Goal: Information Seeking & Learning: Learn about a topic

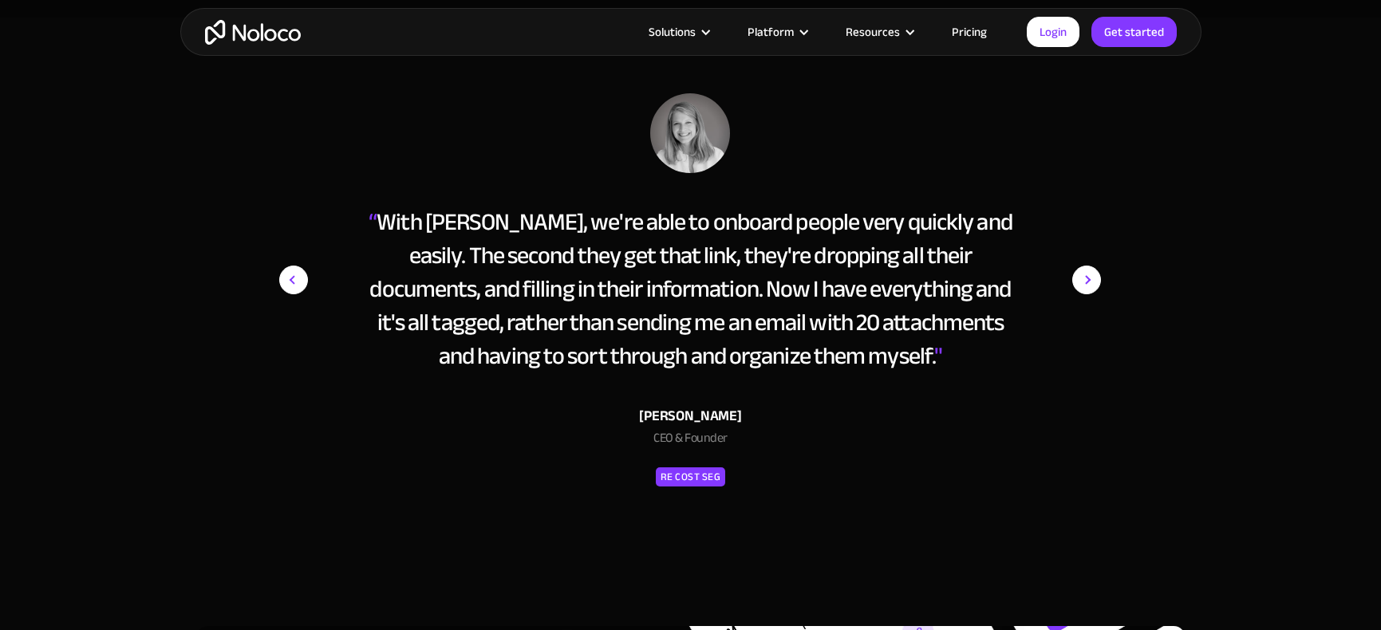
scroll to position [7172, 0]
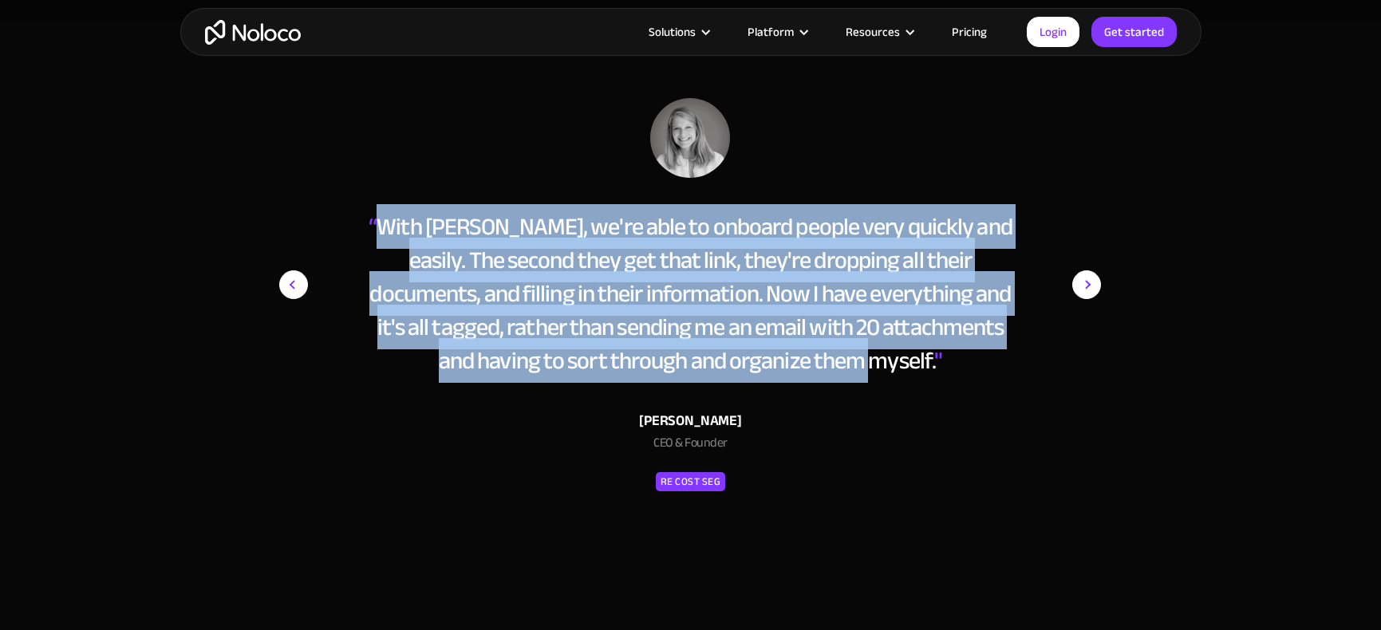
drag, startPoint x: 377, startPoint y: 225, endPoint x: 871, endPoint y: 369, distance: 515.0
click at [871, 369] on div "“ With Noloco, we're able to onboard people very quickly and easily. The second…" at bounding box center [690, 294] width 653 height 168
copy div "With Noloco, we're able to onboard people very quickly and easily. The second t…"
drag, startPoint x: 637, startPoint y: 424, endPoint x: 755, endPoint y: 418, distance: 118.2
click at [755, 418] on div "Melanie Baldridge" at bounding box center [690, 421] width 653 height 24
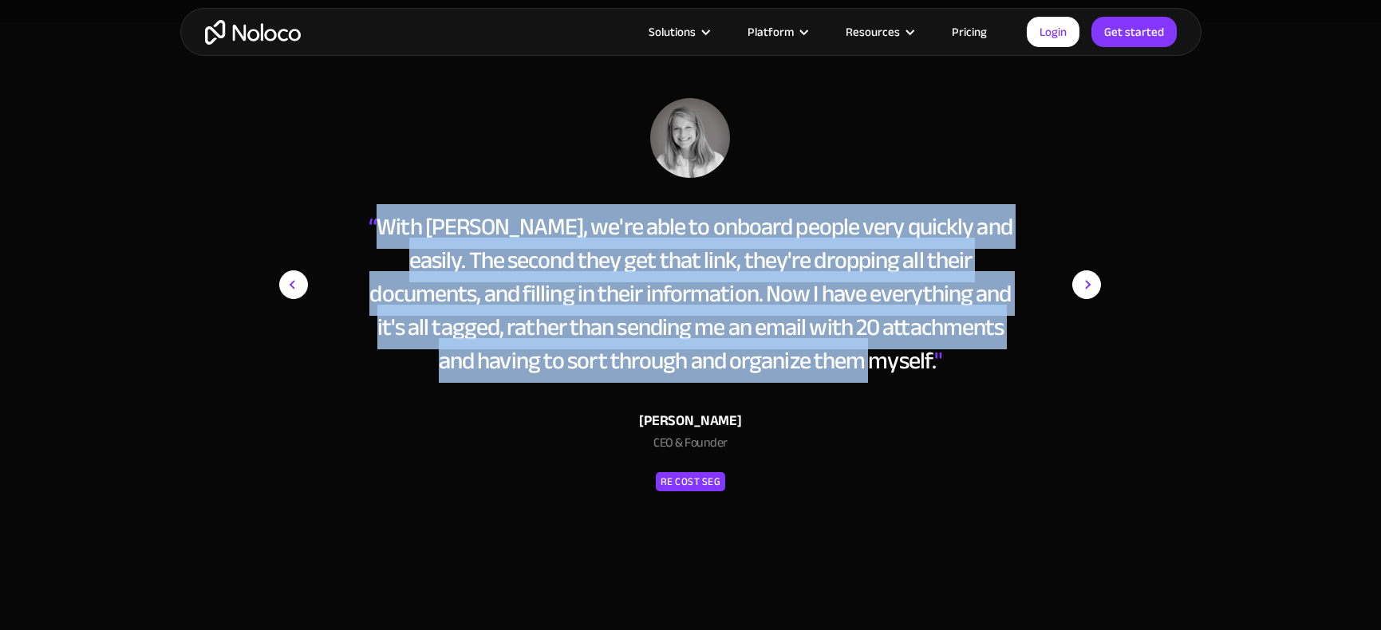
copy div "Melanie Baldridge"
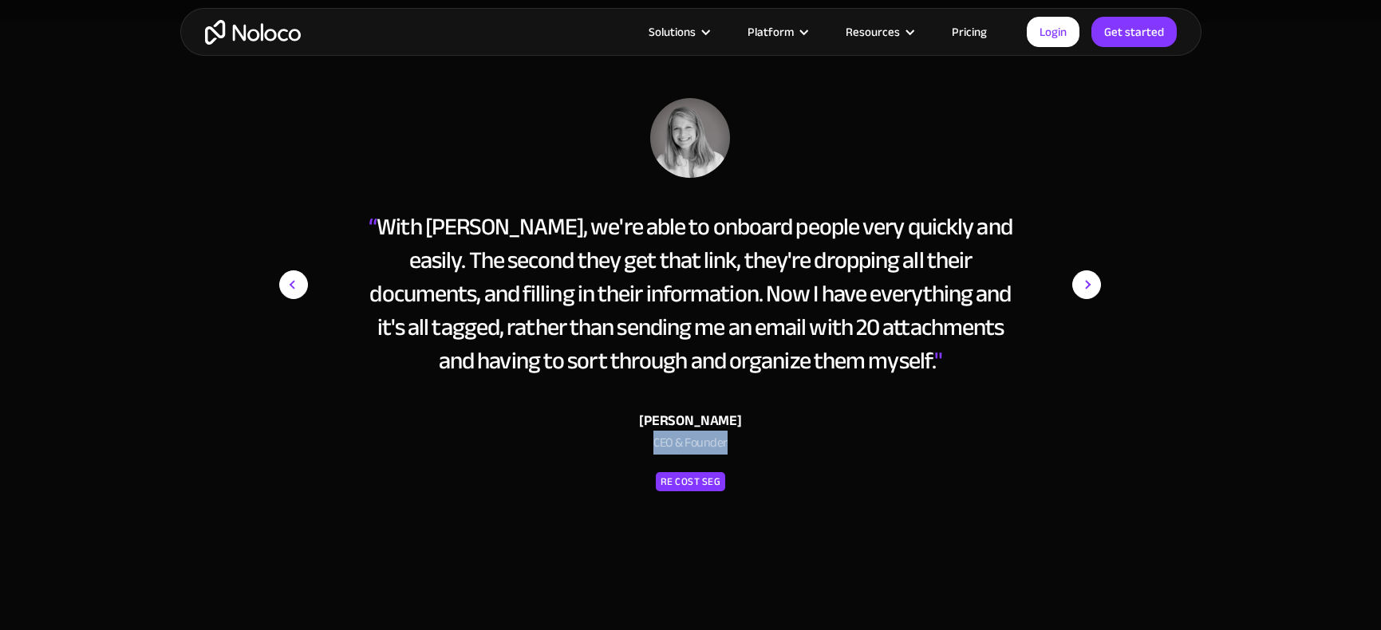
drag, startPoint x: 656, startPoint y: 446, endPoint x: 733, endPoint y: 442, distance: 77.5
click at [733, 442] on div "CEO & Founder" at bounding box center [690, 446] width 653 height 27
copy div "CEO & Founder"
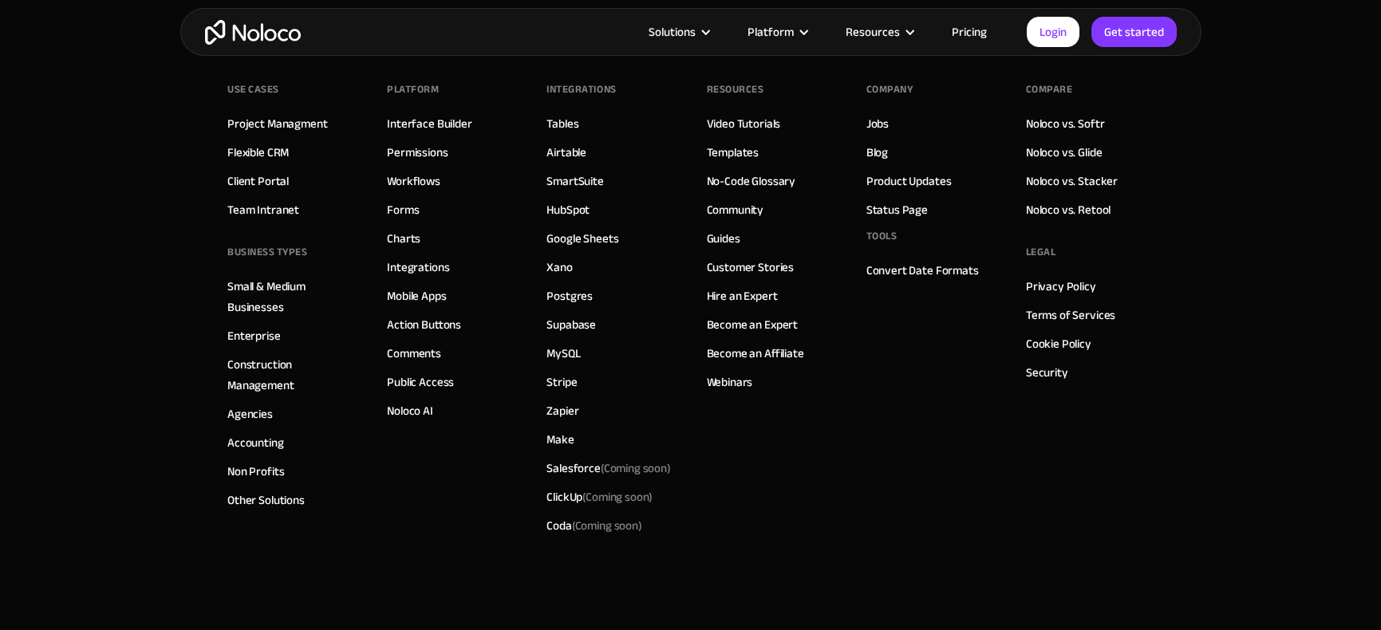
scroll to position [9113, 0]
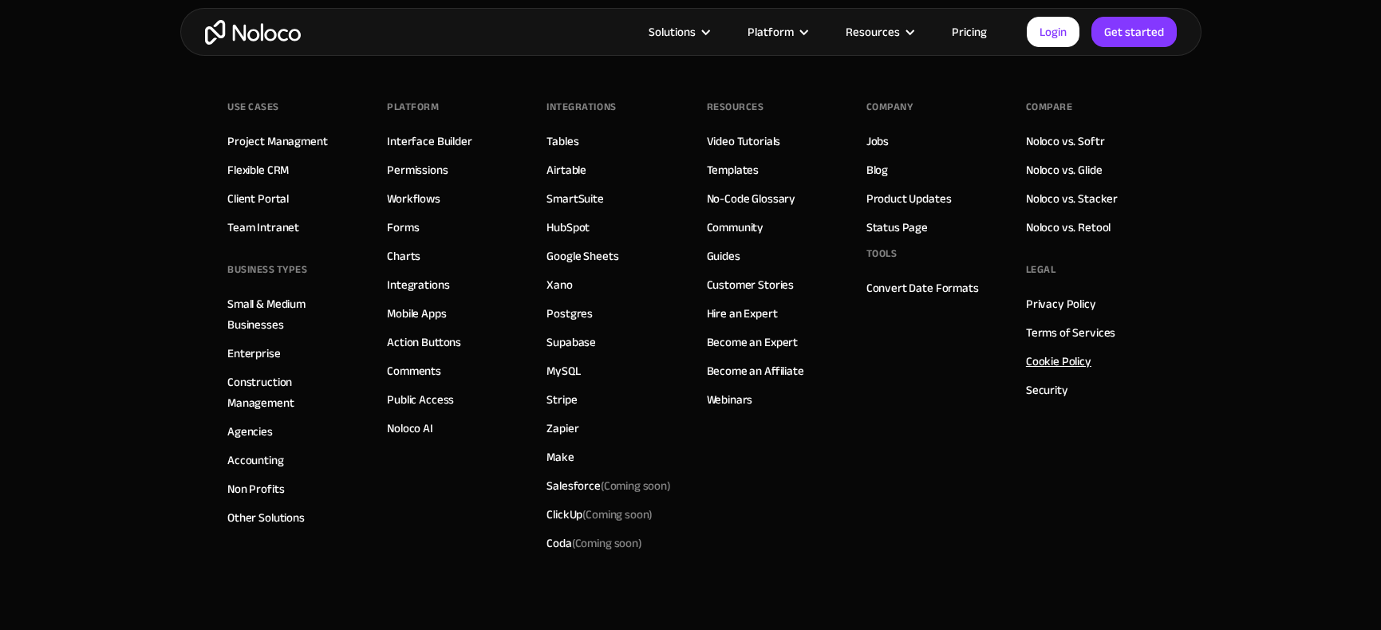
click at [1055, 362] on link "Cookie Policy" at bounding box center [1058, 361] width 65 height 21
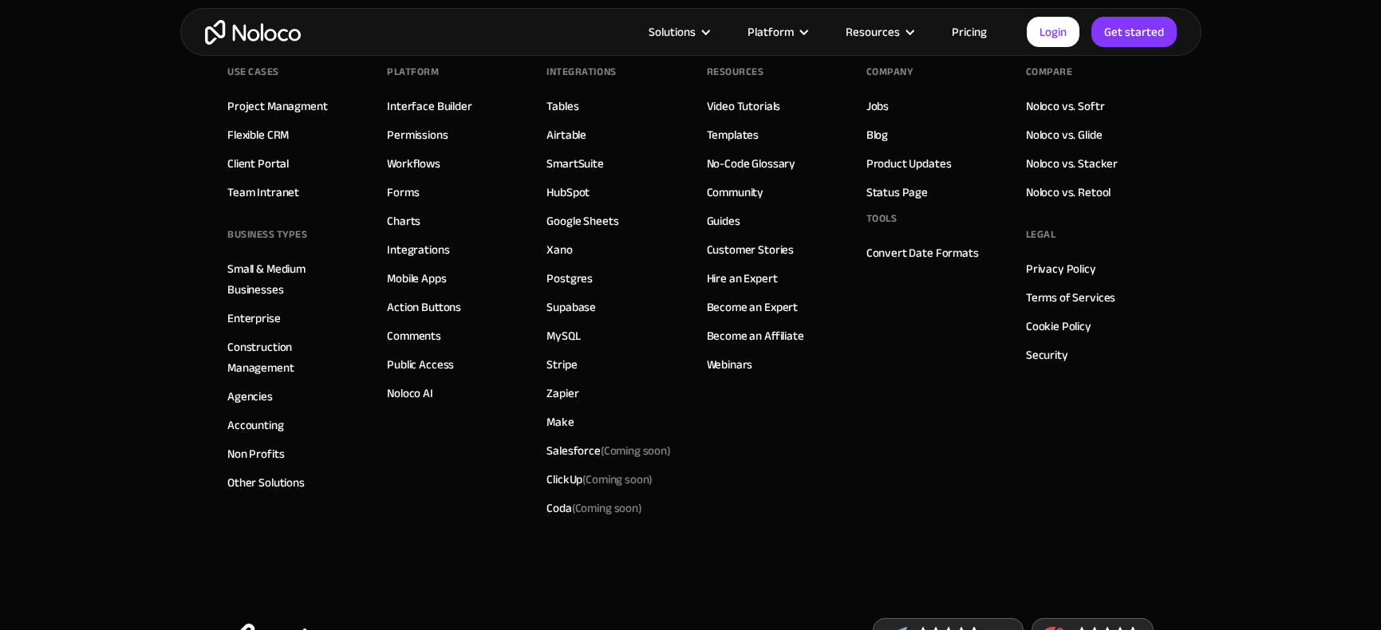
scroll to position [3366, 0]
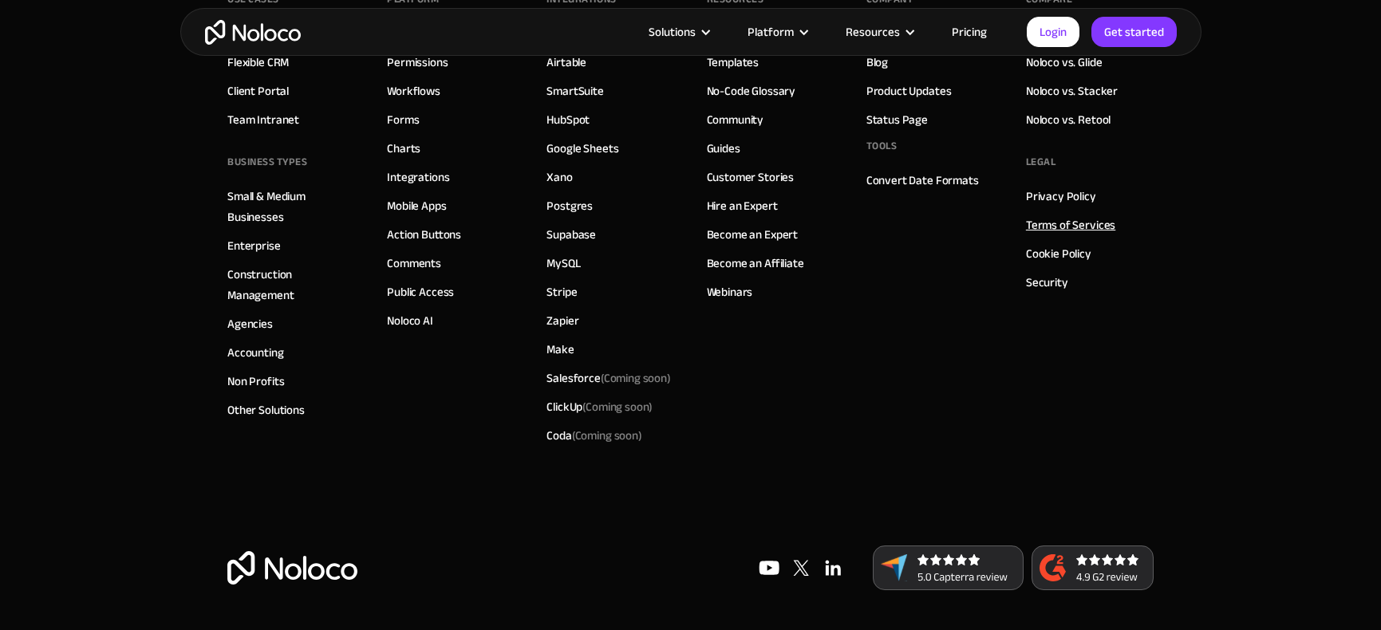
click at [1058, 223] on link "Terms of Services" at bounding box center [1070, 225] width 89 height 21
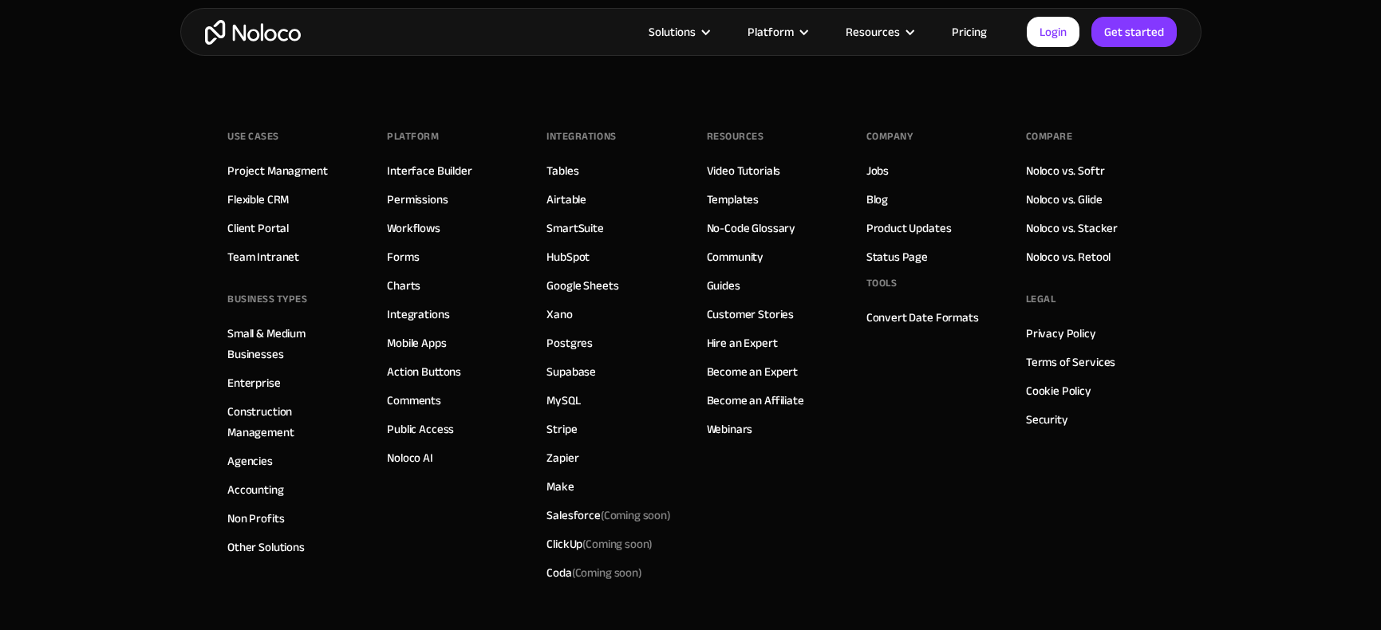
scroll to position [4076, 0]
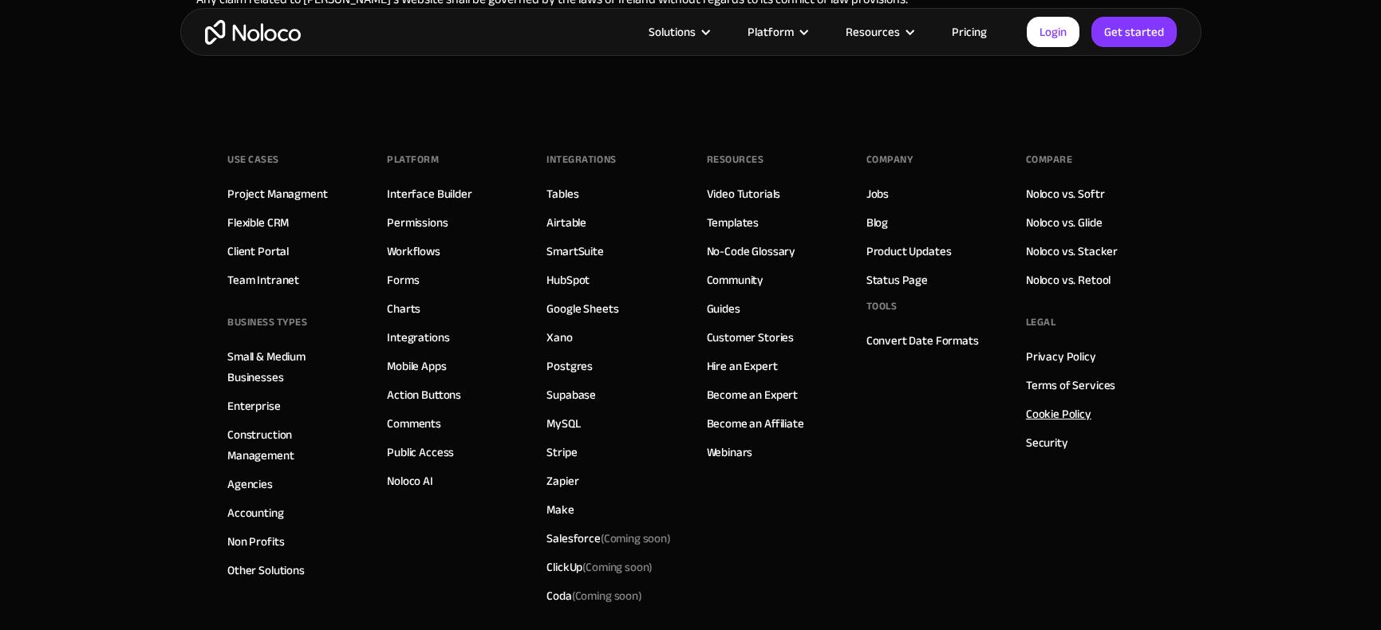
click at [1047, 404] on link "Cookie Policy" at bounding box center [1058, 414] width 65 height 21
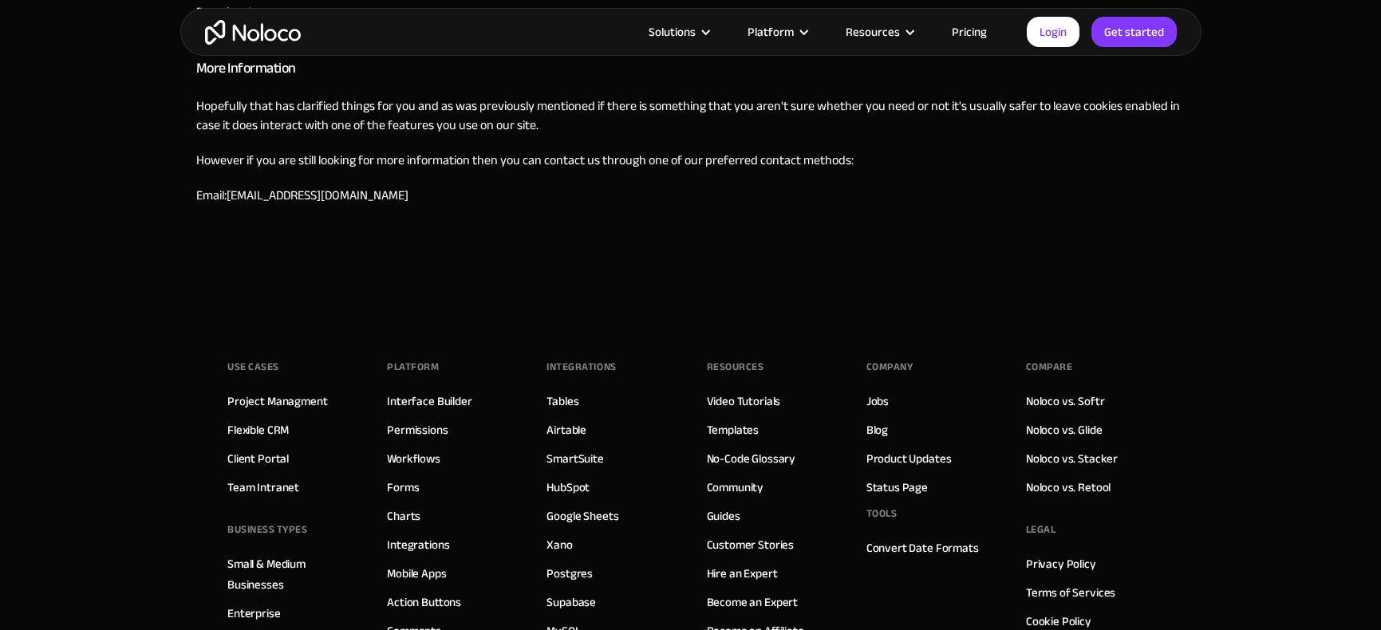
scroll to position [1674, 0]
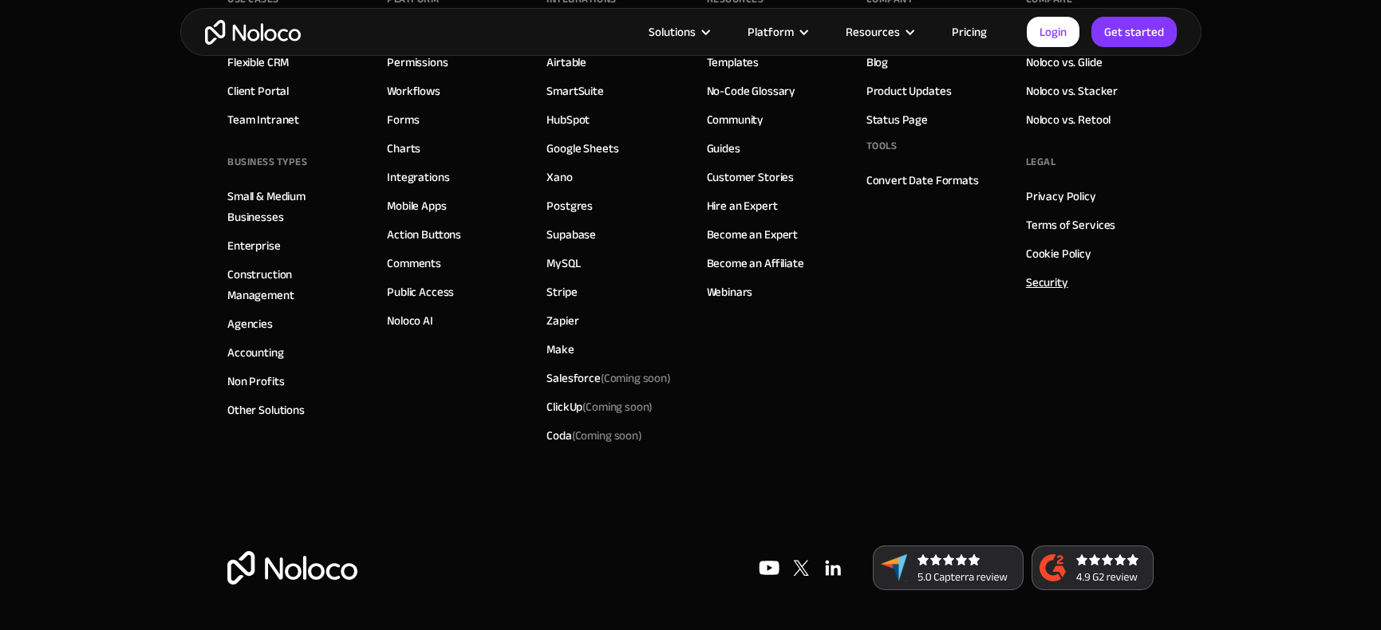
click at [1047, 282] on link "Security" at bounding box center [1047, 282] width 42 height 21
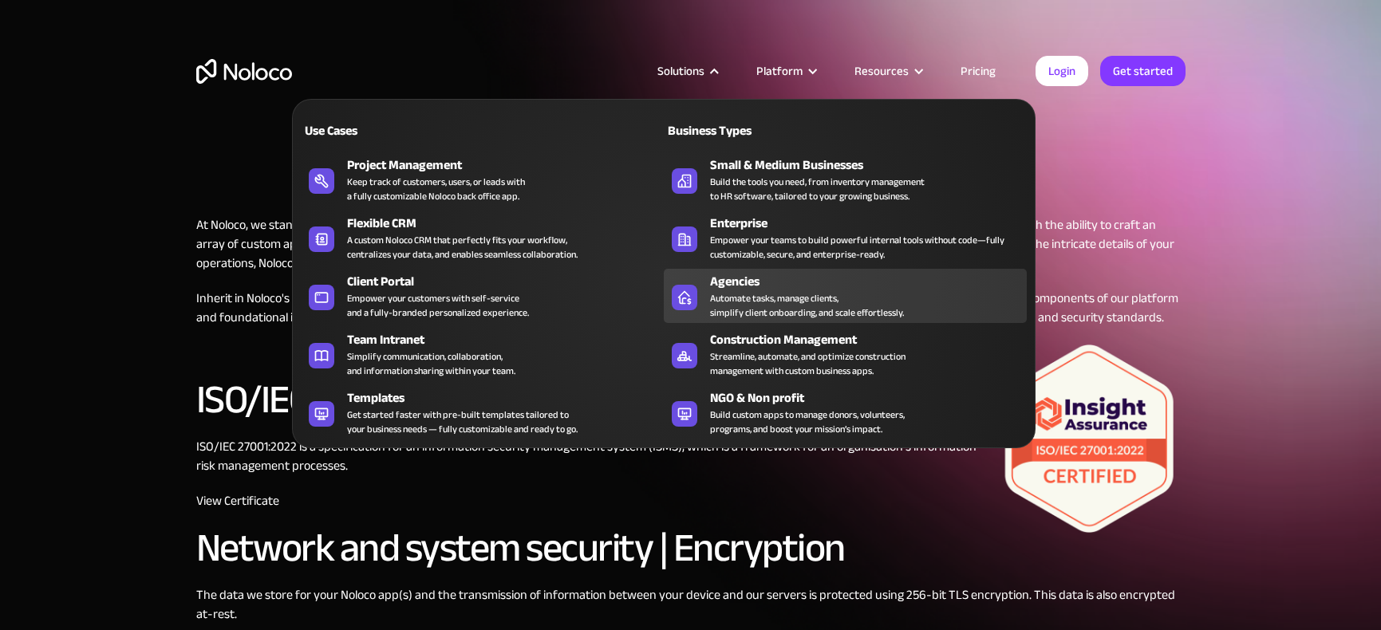
click at [736, 300] on div "Automate tasks, manage clients, simplify client onboarding, and scale effortles…" at bounding box center [807, 305] width 194 height 29
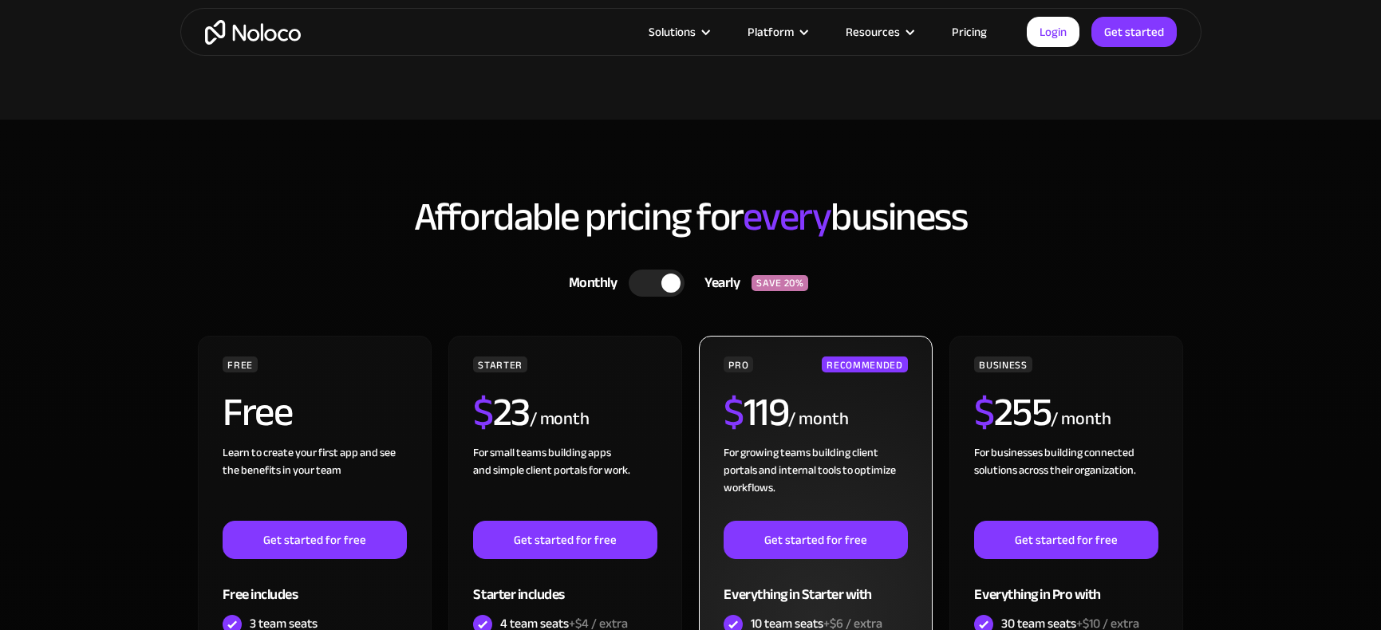
scroll to position [4167, 0]
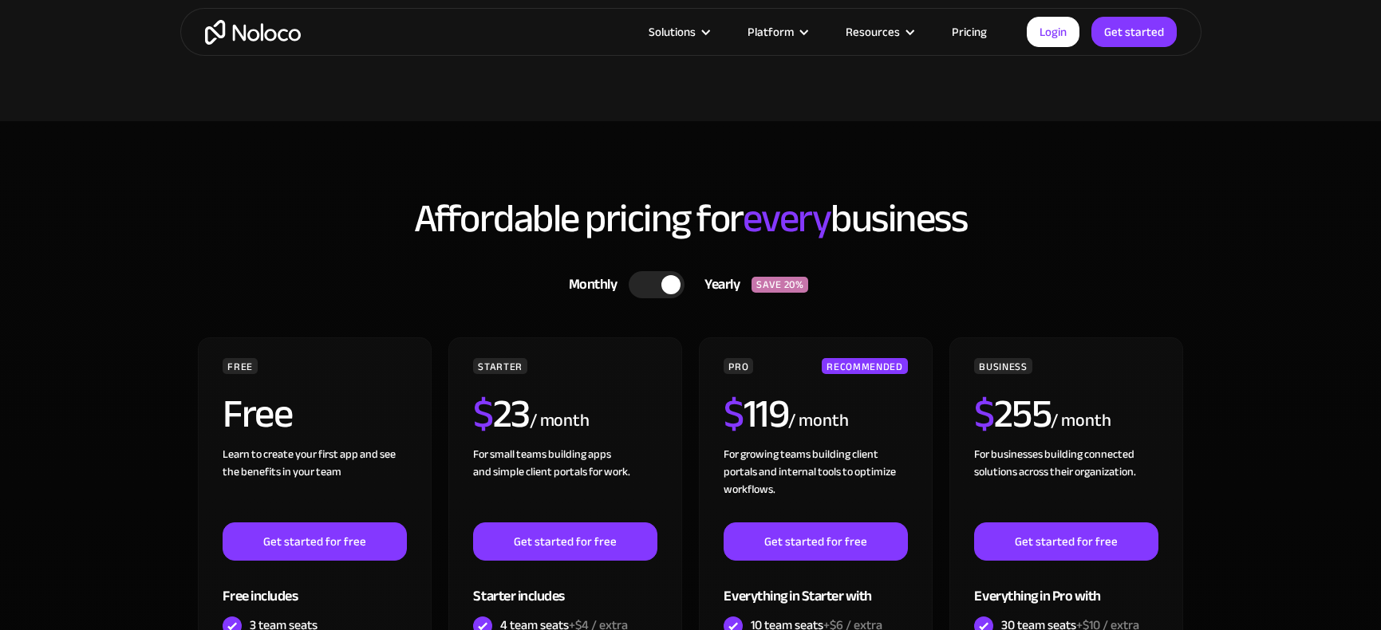
click at [610, 217] on h2 "Affordable pricing for every business" at bounding box center [690, 218] width 989 height 43
drag, startPoint x: 412, startPoint y: 221, endPoint x: 986, endPoint y: 217, distance: 573.6
click at [986, 217] on h2 "Affordable pricing for every business" at bounding box center [690, 218] width 989 height 43
click at [990, 219] on h2 "Affordable pricing for every business" at bounding box center [690, 218] width 989 height 43
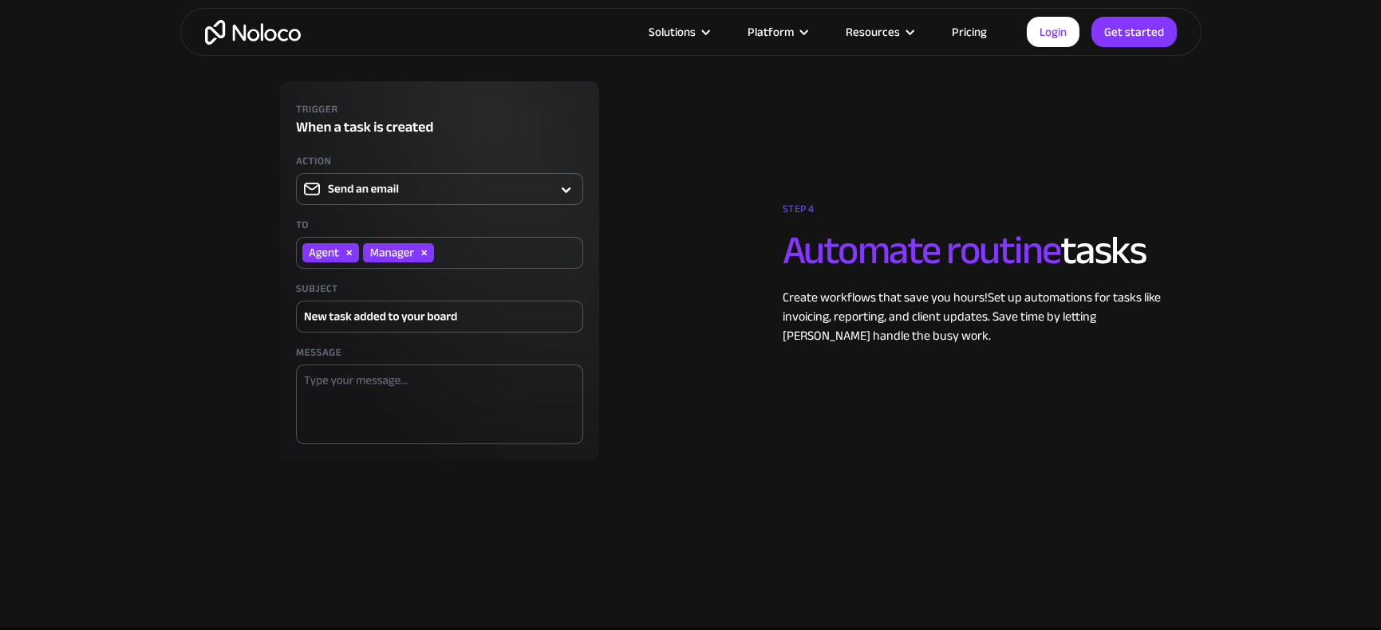
scroll to position [3575, 0]
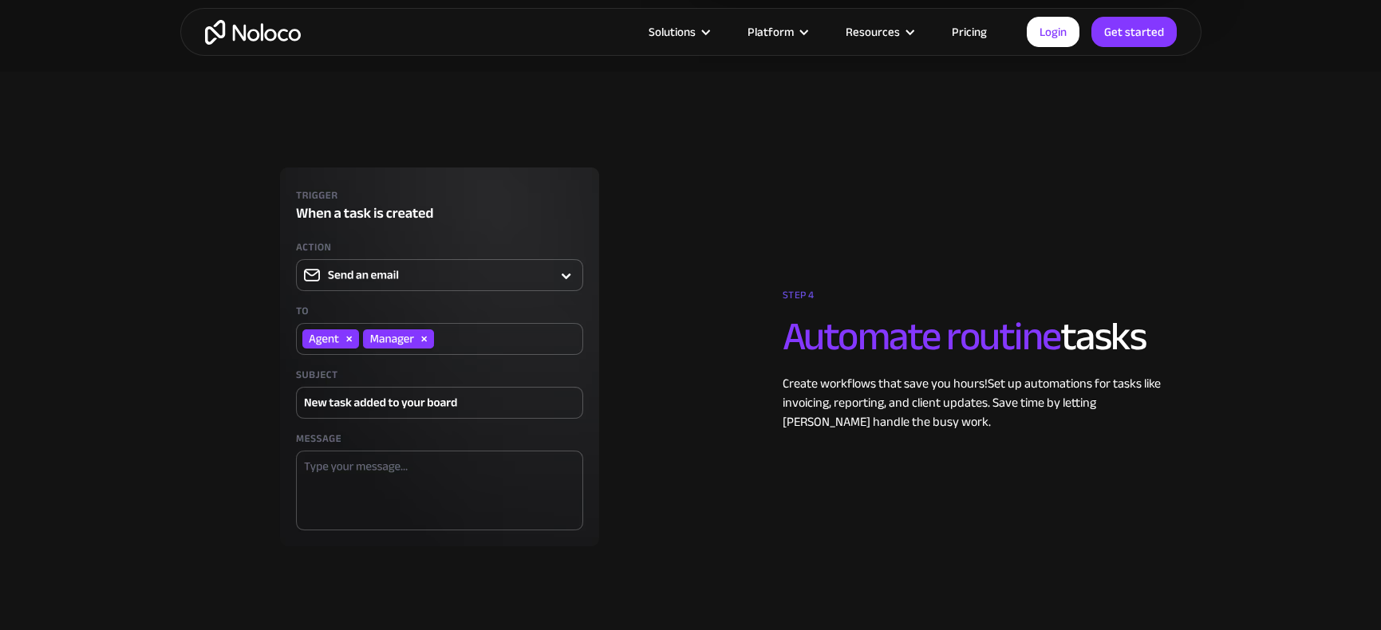
click at [967, 30] on link "Pricing" at bounding box center [969, 32] width 75 height 21
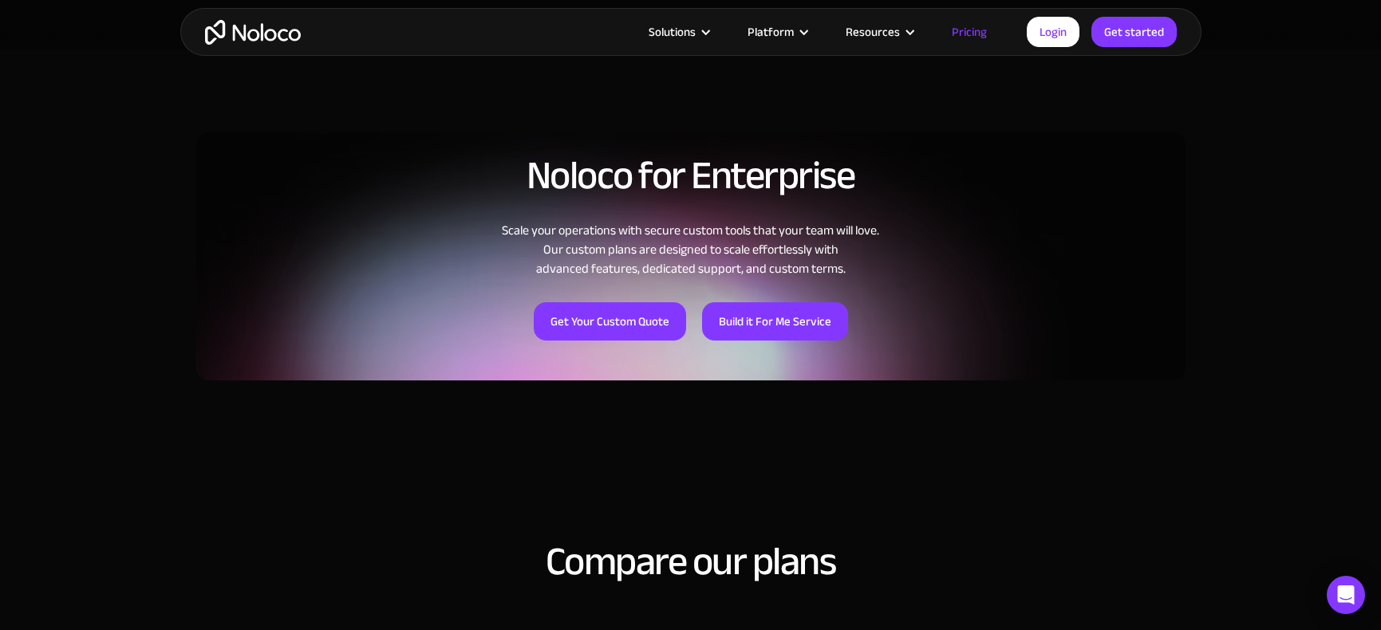
scroll to position [1174, 0]
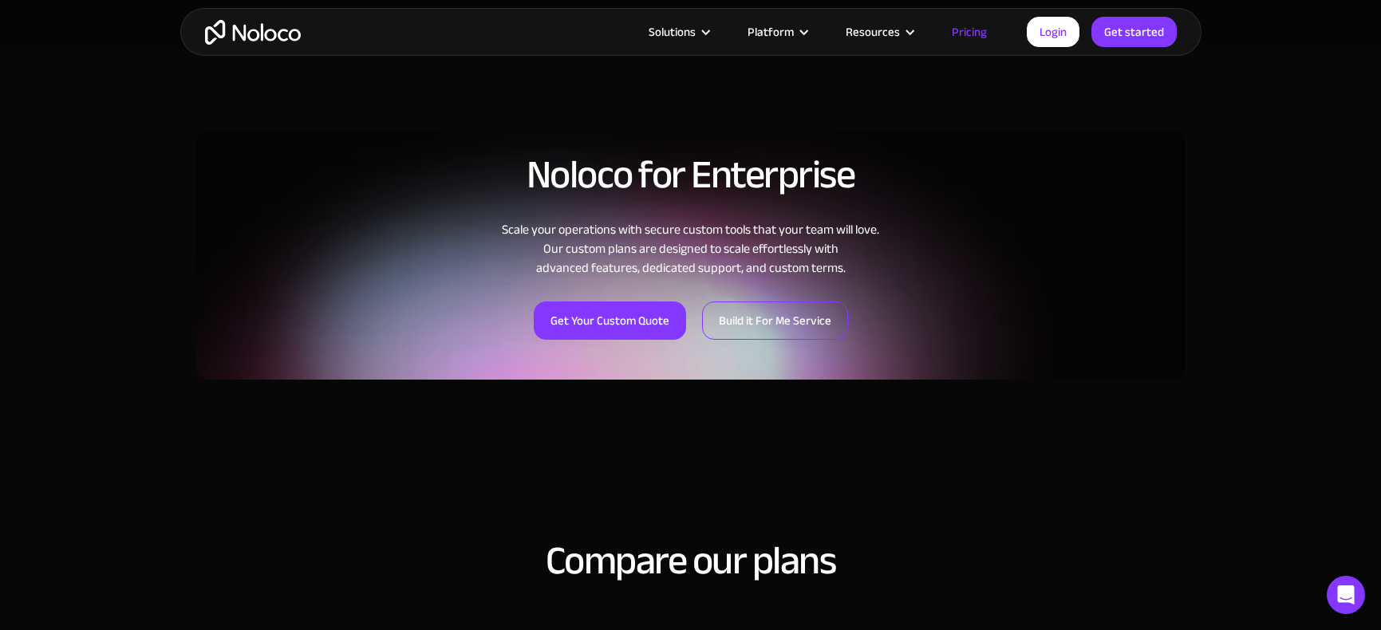
click at [763, 315] on link "Build it For Me Service" at bounding box center [775, 321] width 146 height 38
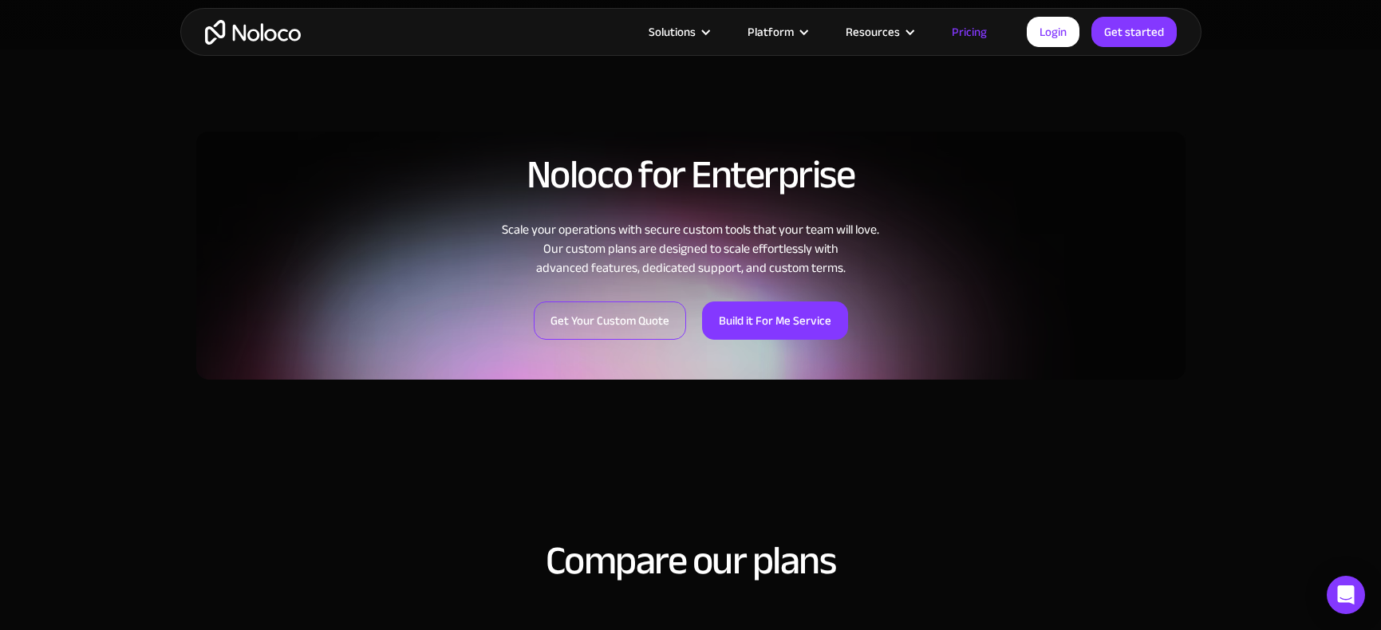
click at [620, 323] on link "Get Your Custom Quote" at bounding box center [610, 321] width 152 height 38
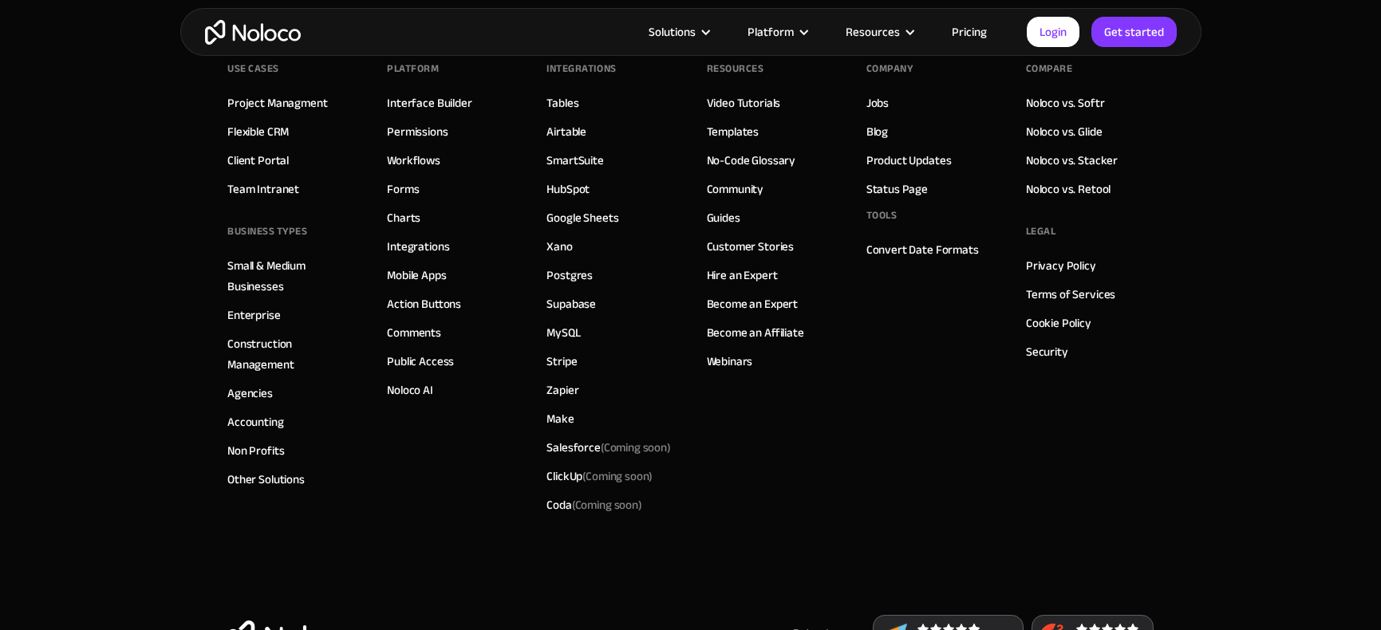
scroll to position [2361, 0]
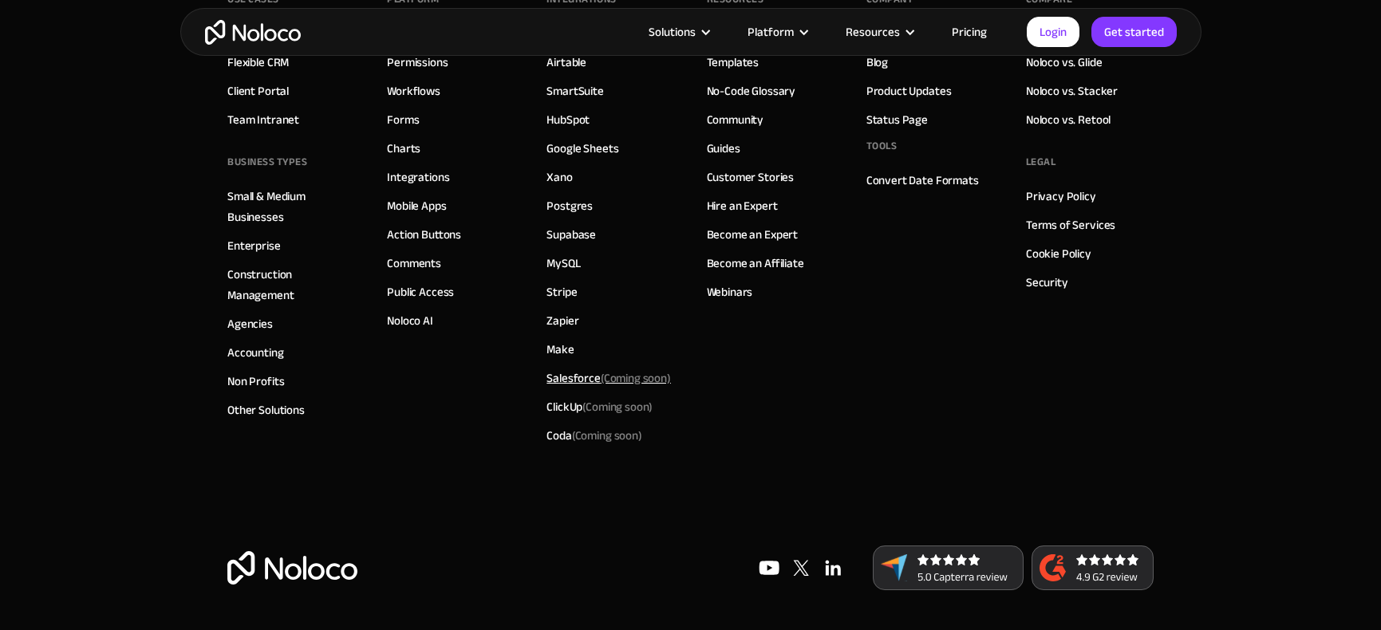
click at [577, 379] on div "Salesforce (Coming soon)" at bounding box center [608, 378] width 124 height 21
click at [566, 412] on div "ClickUp (Coming soon)" at bounding box center [599, 406] width 106 height 21
click at [565, 432] on div "Coda (Coming soon)" at bounding box center [593, 435] width 95 height 21
click at [834, 565] on img at bounding box center [833, 568] width 32 height 32
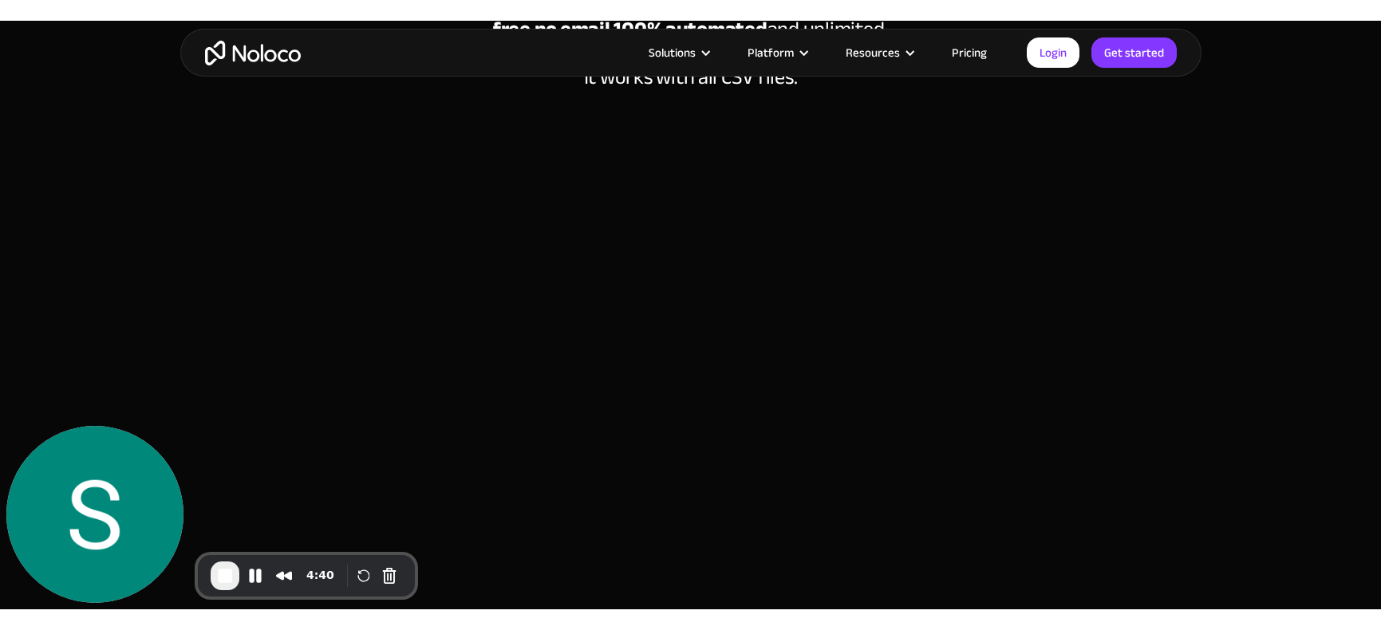
scroll to position [314, 0]
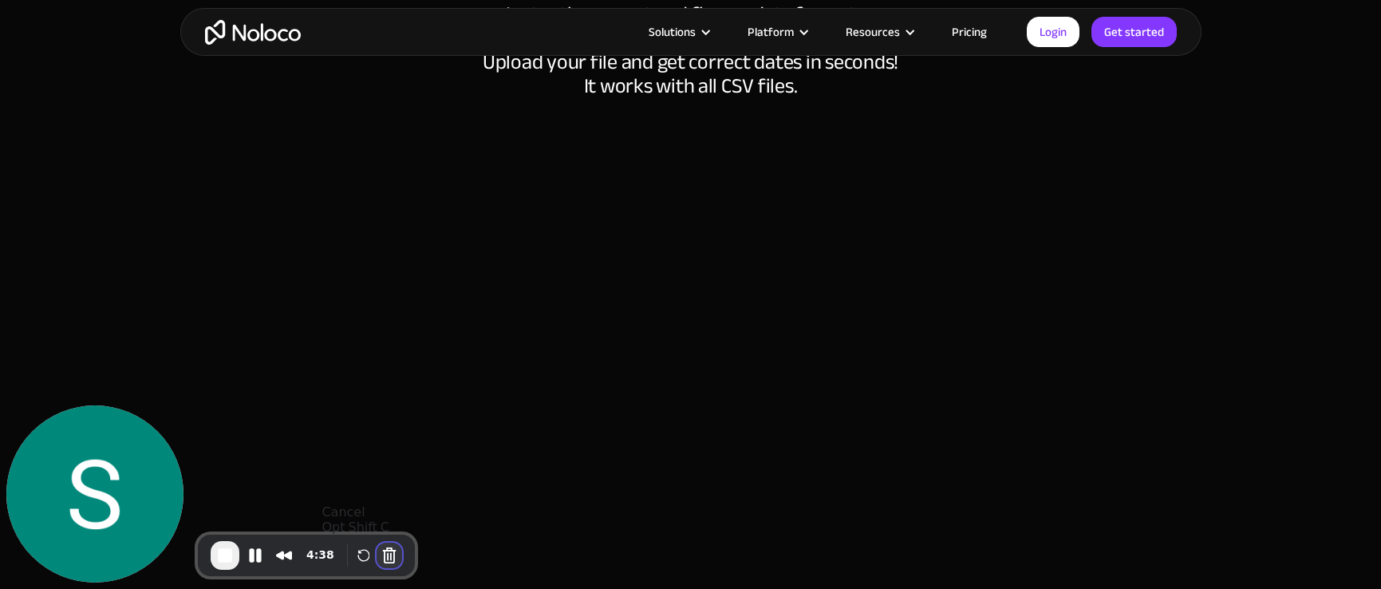
click at [386, 557] on button "Cancel Recording" at bounding box center [390, 555] width 26 height 26
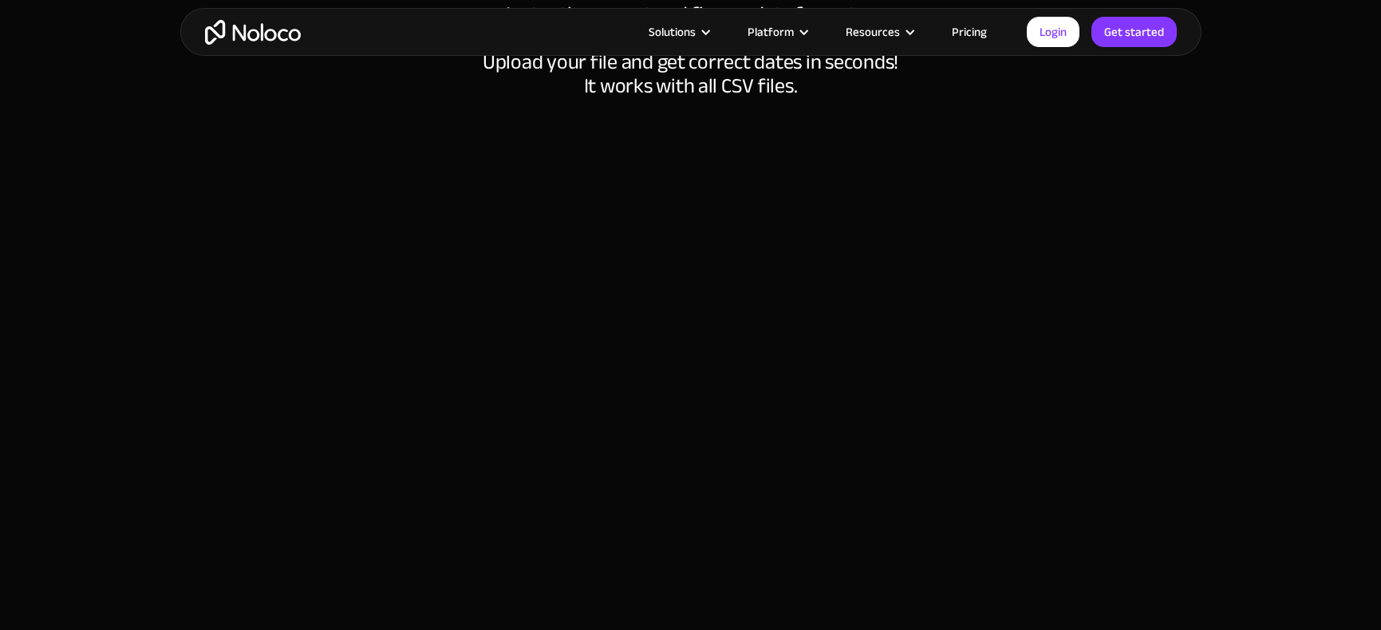
click at [365, 313] on div at bounding box center [690, 428] width 989 height 661
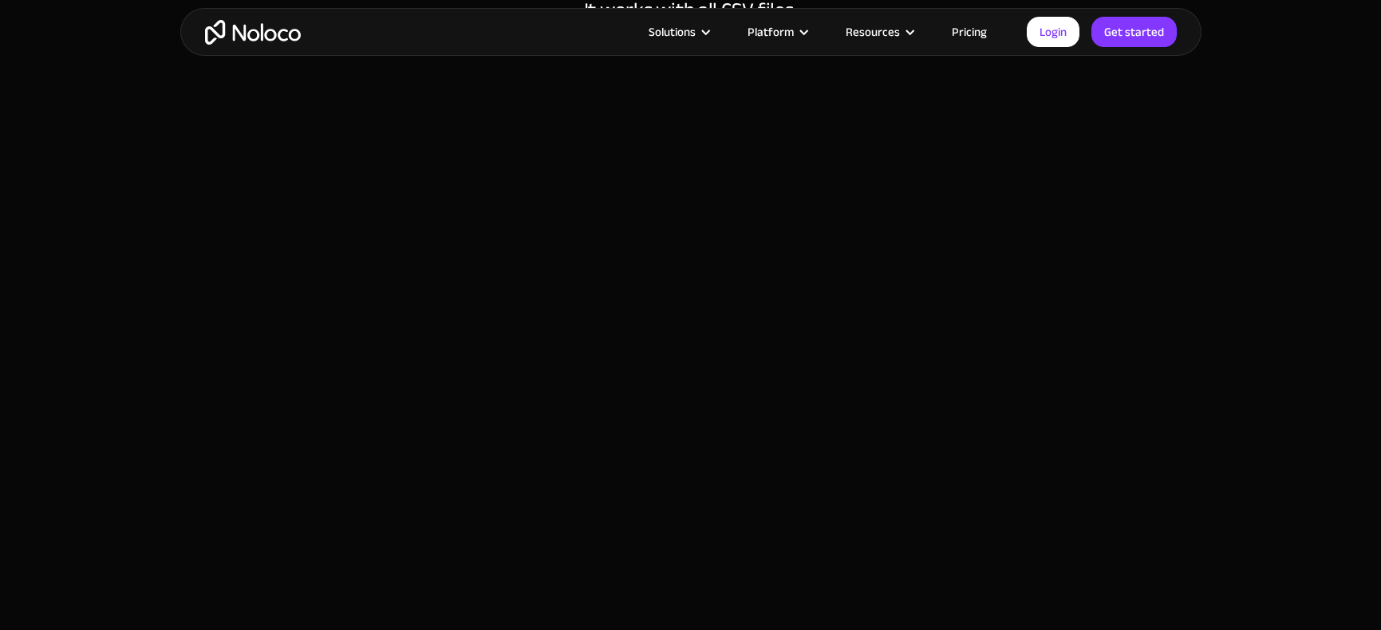
scroll to position [391, 0]
click at [319, 124] on div at bounding box center [690, 351] width 989 height 661
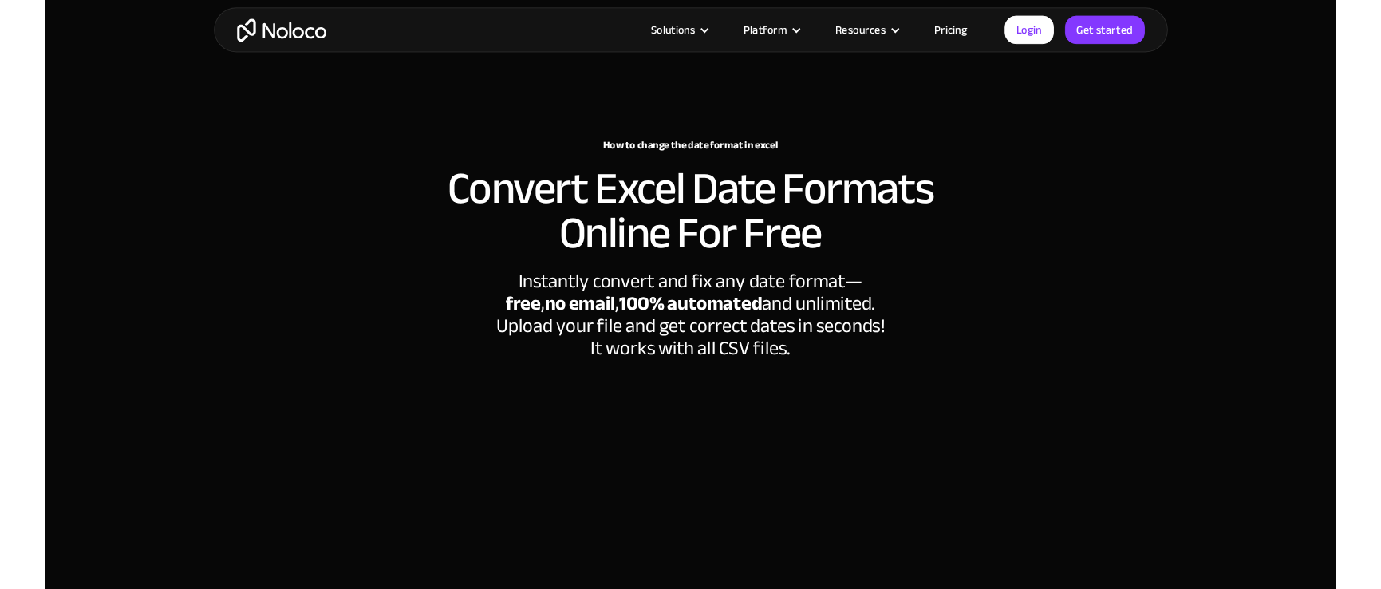
scroll to position [0, 0]
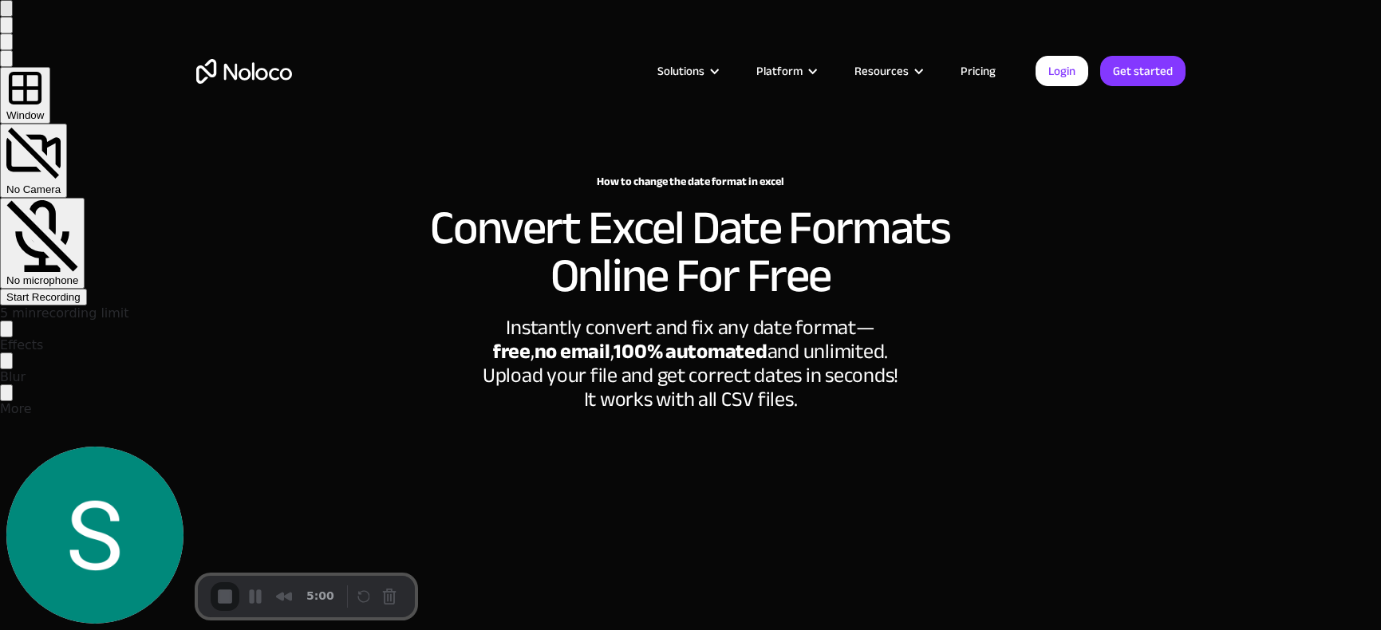
click at [44, 110] on span "Window" at bounding box center [24, 115] width 37 height 12
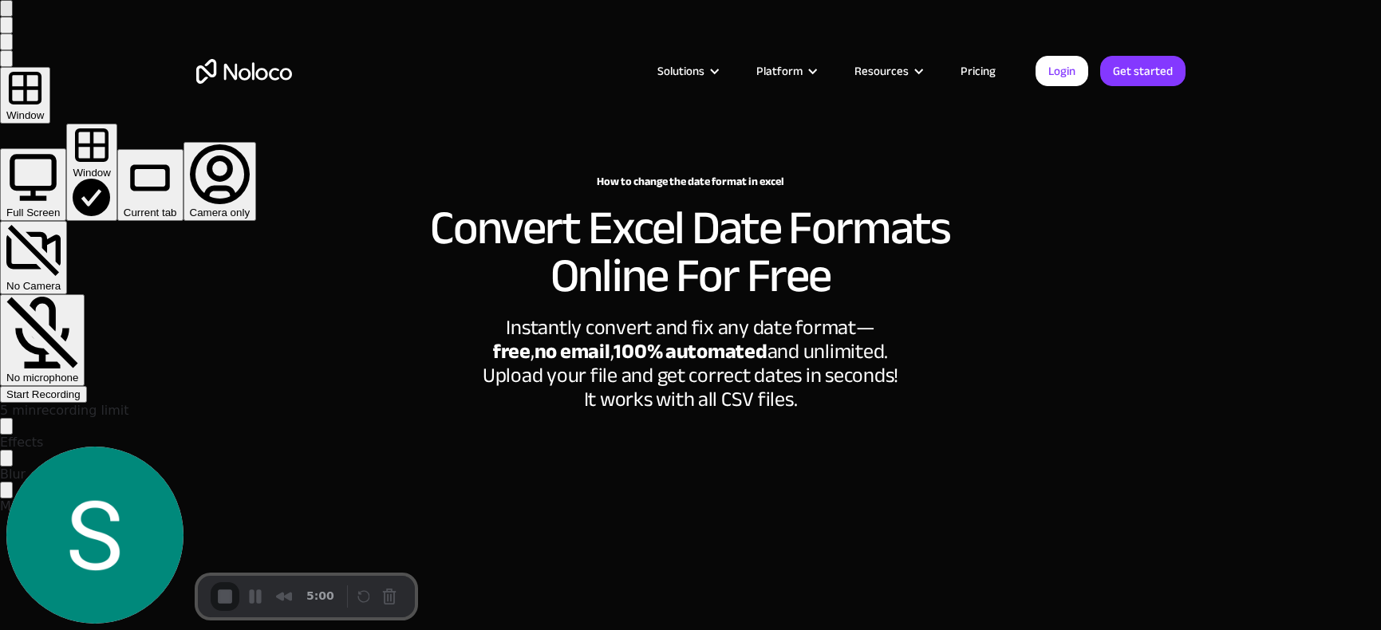
click at [81, 388] on div "Start Recording" at bounding box center [43, 394] width 74 height 12
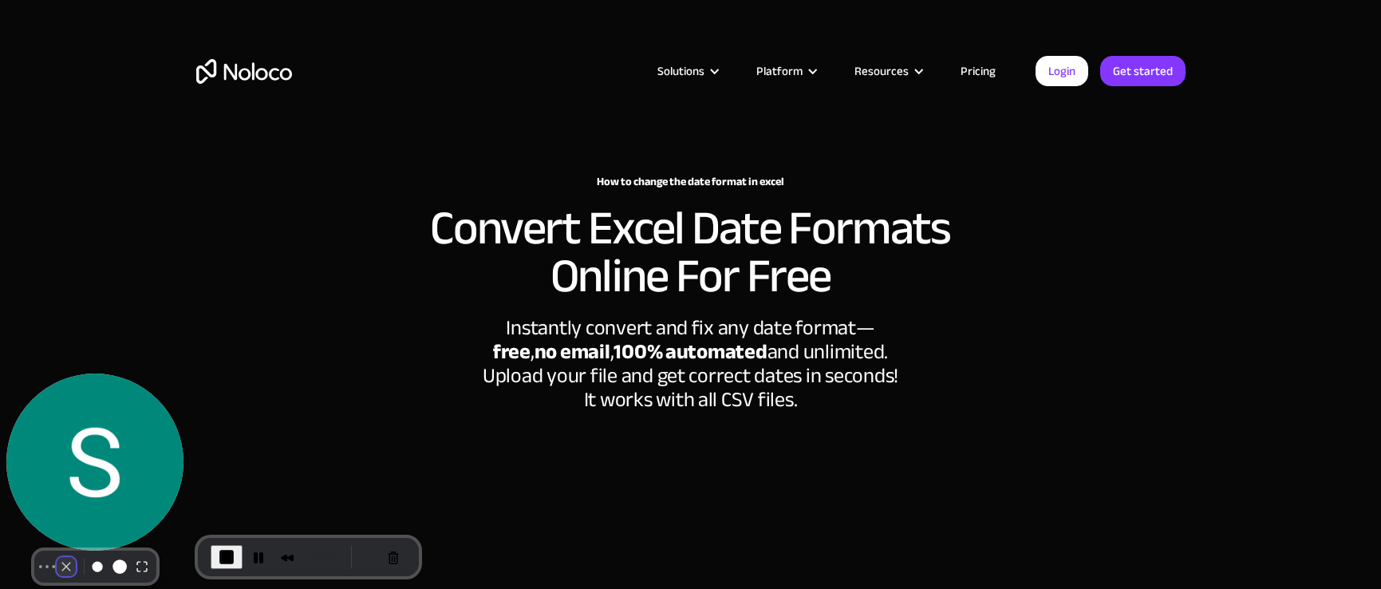
click at [60, 557] on button "Camera off" at bounding box center [66, 566] width 19 height 19
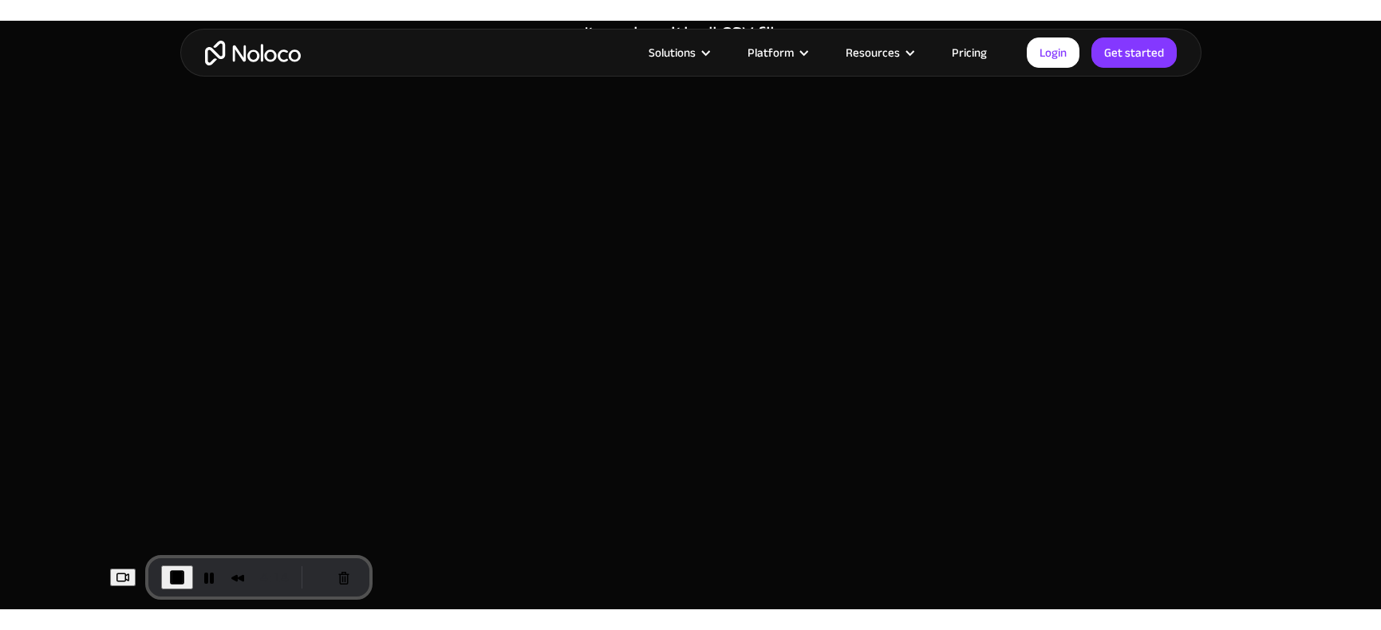
scroll to position [380, 0]
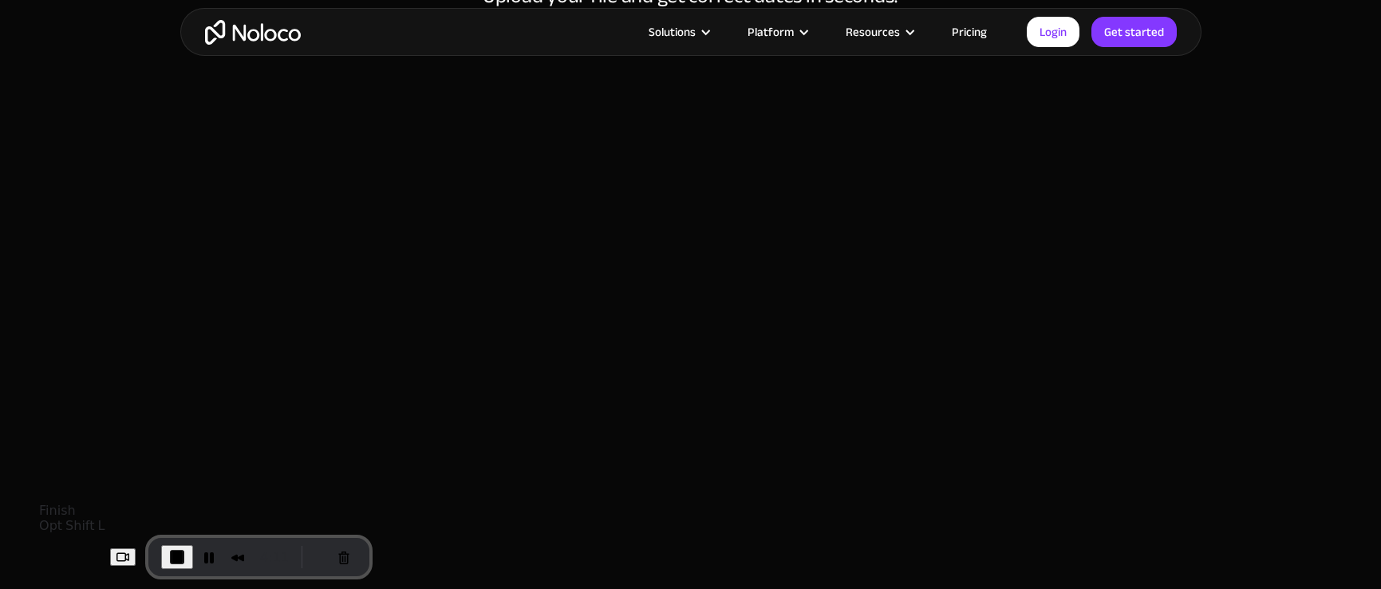
click at [168, 550] on span "End Recording" at bounding box center [177, 556] width 19 height 19
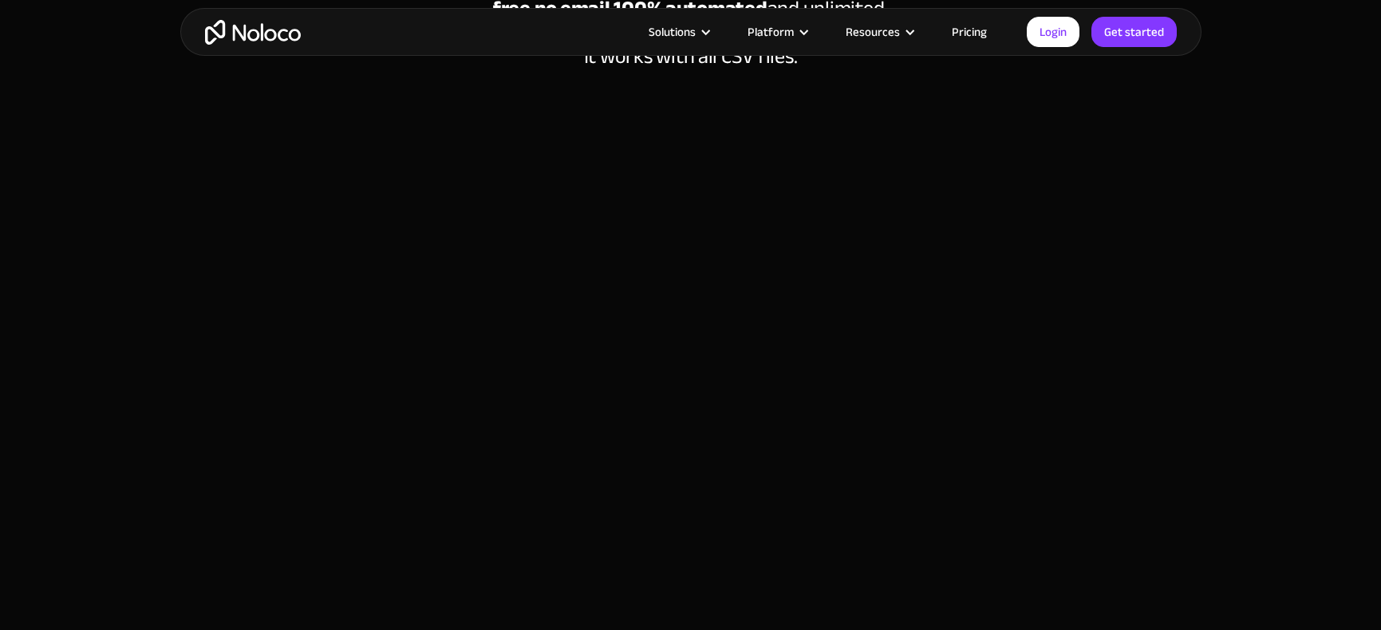
scroll to position [346, 0]
